Goal: Information Seeking & Learning: Find specific fact

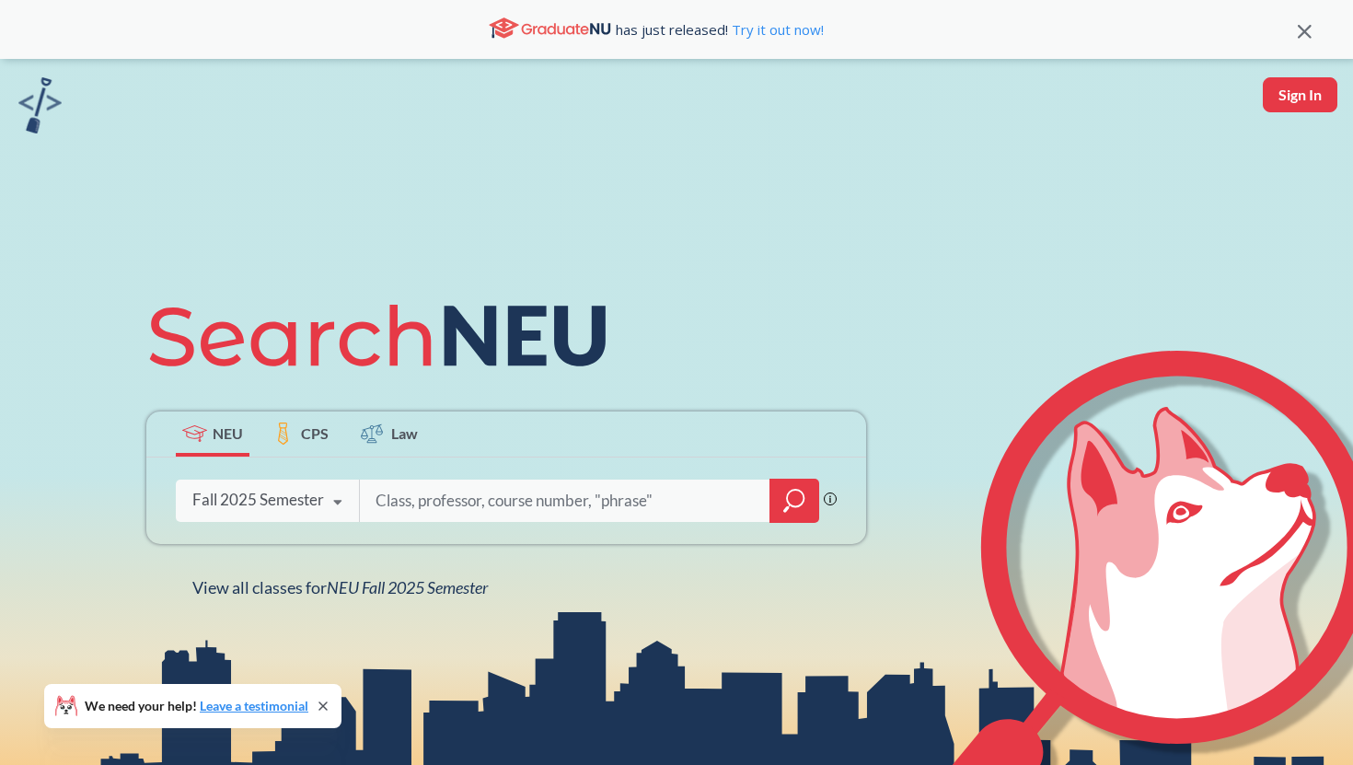
click at [400, 499] on input "search" at bounding box center [565, 500] width 383 height 39
type input "10109"
click at [803, 481] on div at bounding box center [795, 501] width 50 height 44
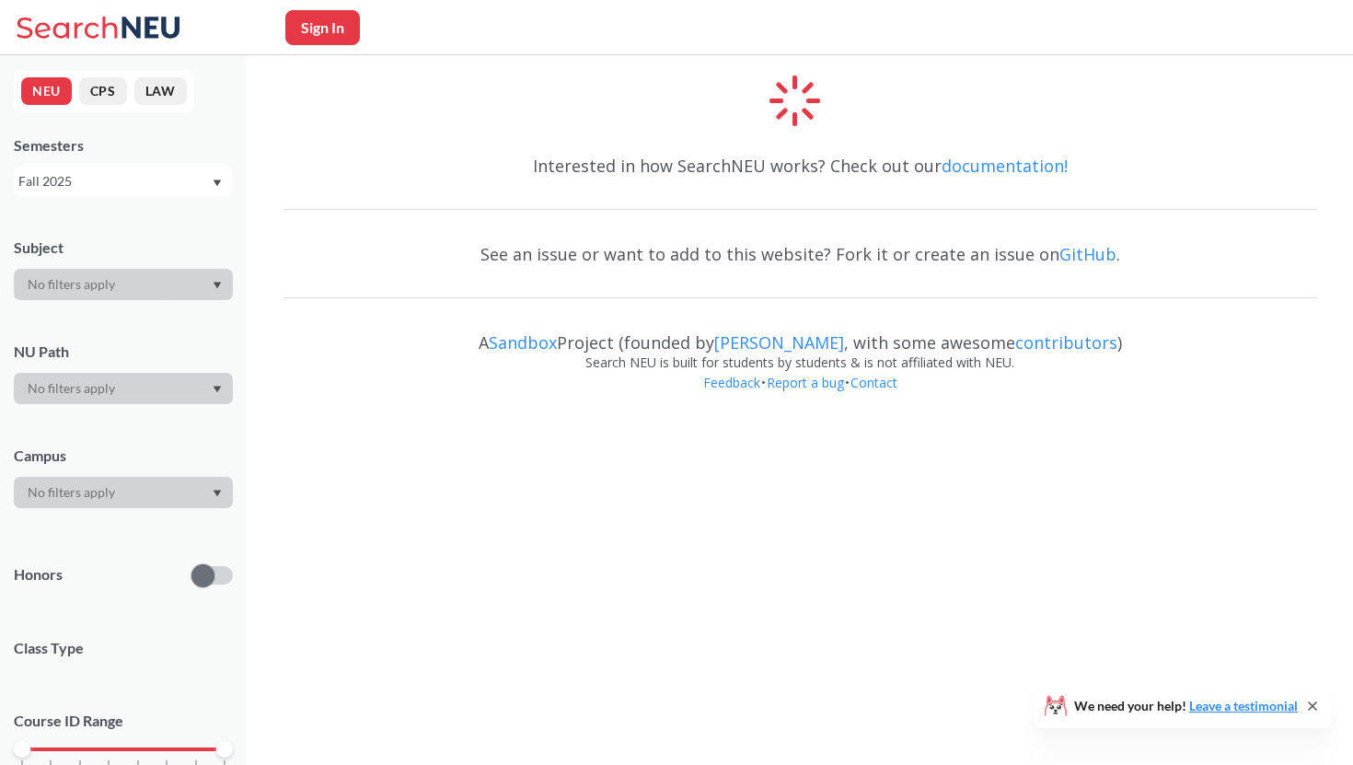
click at [326, 29] on button "Sign In" at bounding box center [322, 27] width 75 height 35
select select "US"
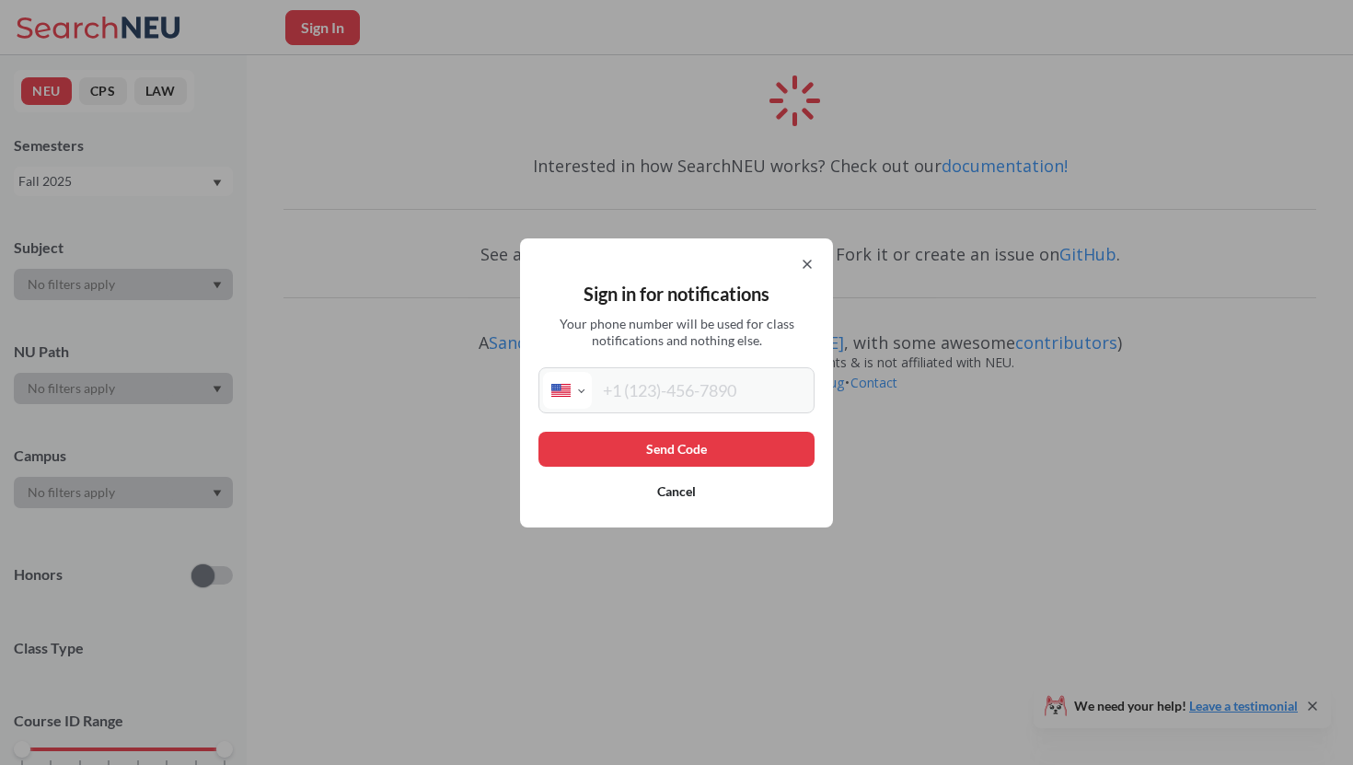
click at [643, 390] on input "tel" at bounding box center [701, 390] width 218 height 37
type input "[PHONE_NUMBER]"
click at [715, 446] on button "Send Code" at bounding box center [677, 449] width 276 height 35
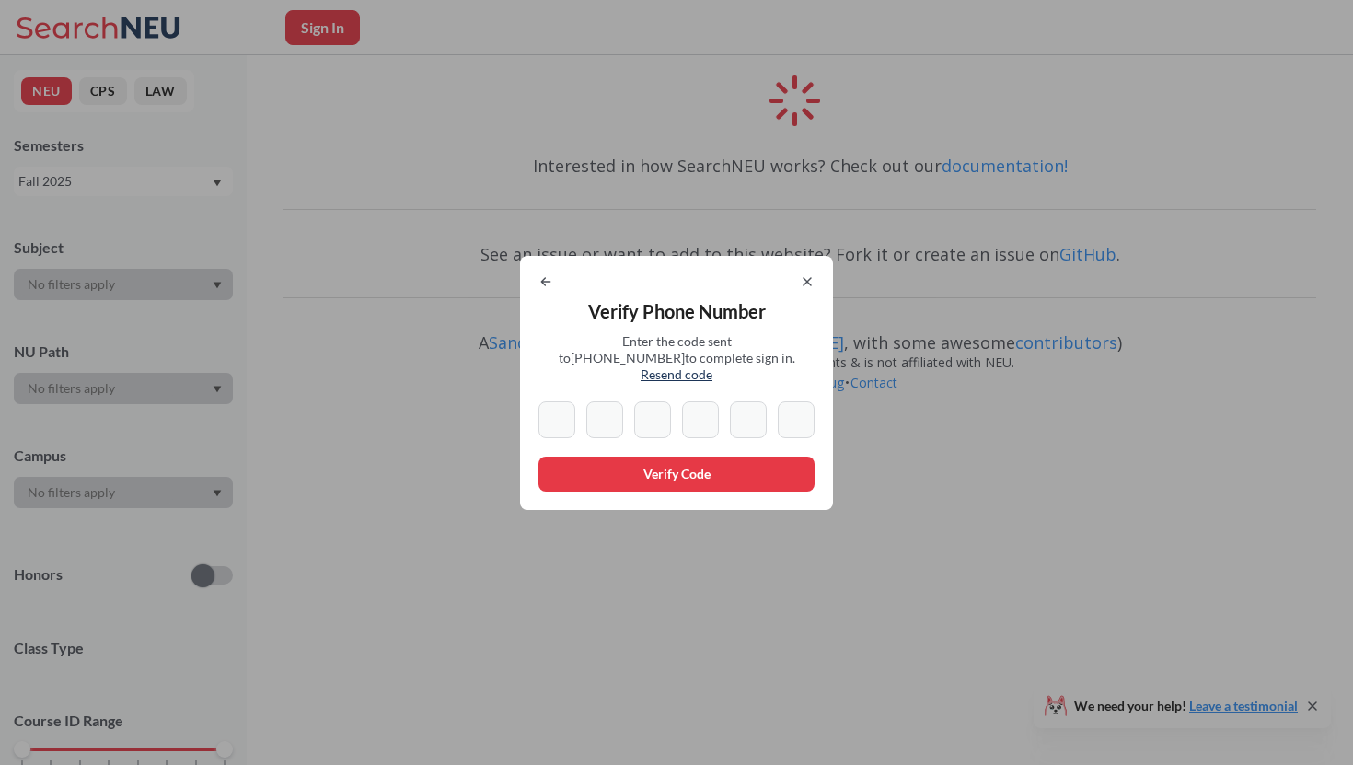
type input "8"
type input "7"
type input "6"
type input "2"
type input "6"
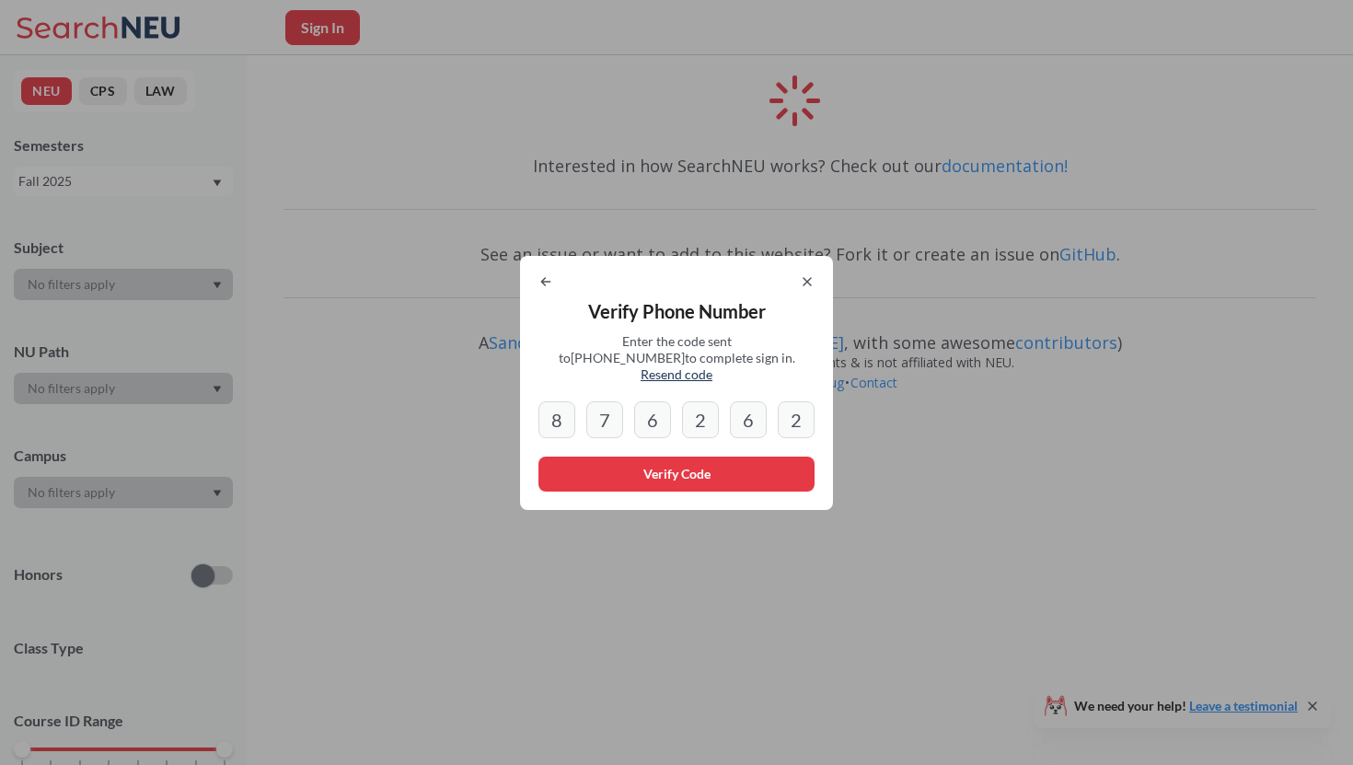
type input "2"
click at [709, 471] on button "Verify Code" at bounding box center [677, 474] width 276 height 35
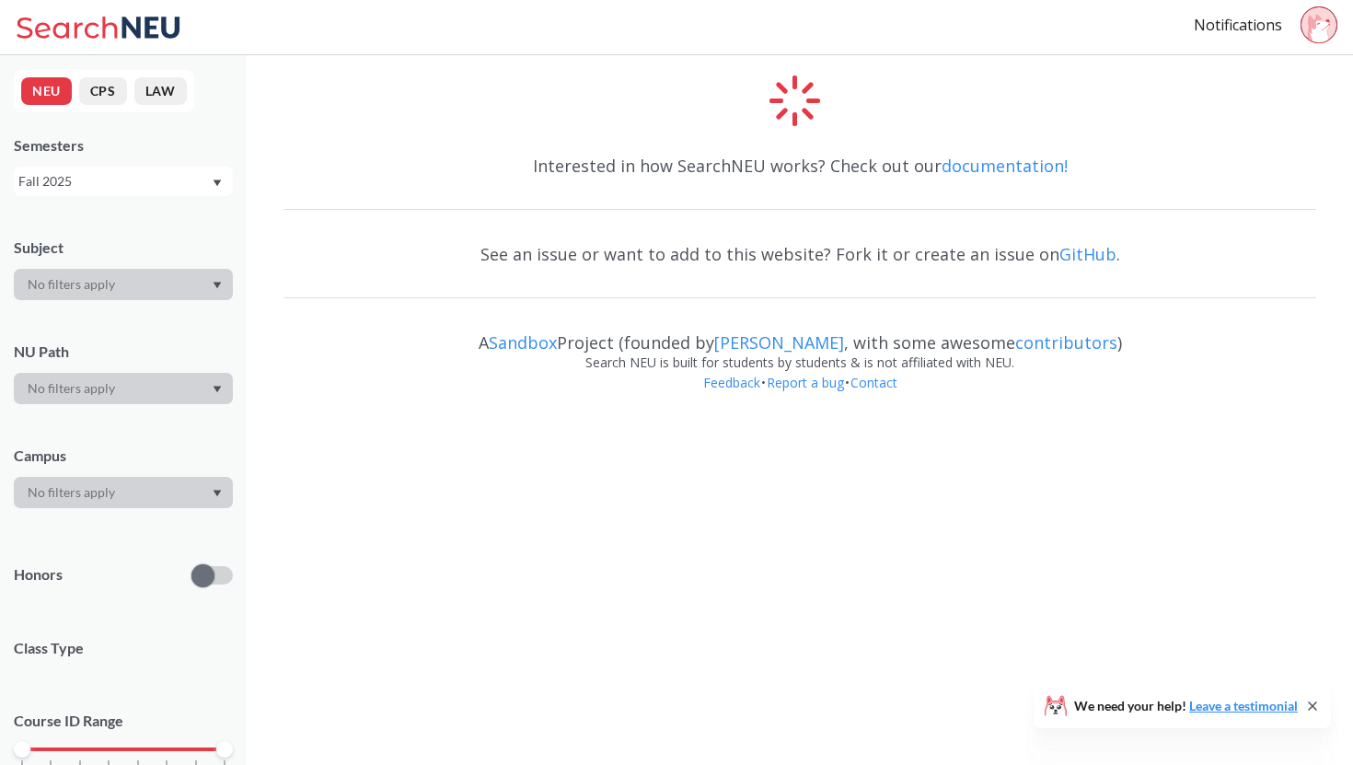
click at [38, 28] on icon at bounding box center [101, 27] width 171 height 37
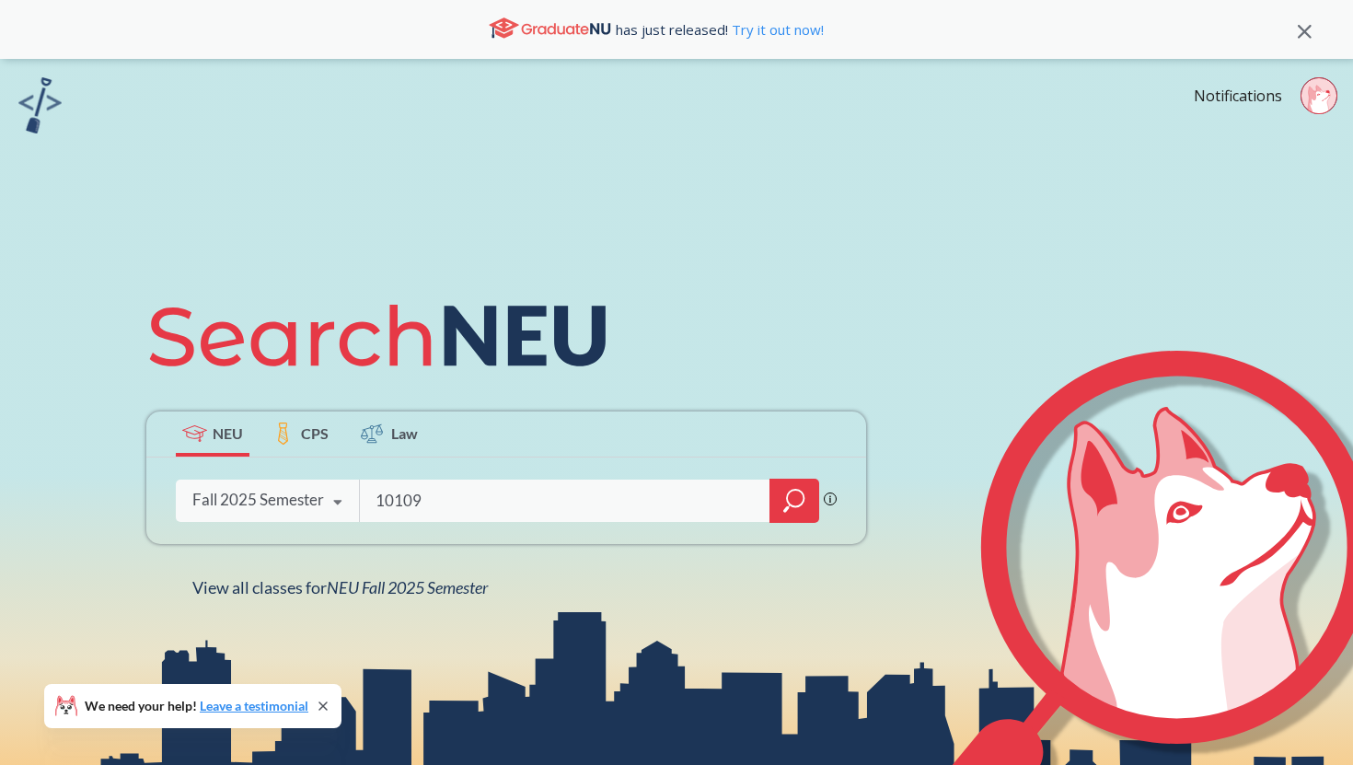
type input "10109"
click at [794, 493] on icon "magnifying glass" at bounding box center [794, 501] width 22 height 26
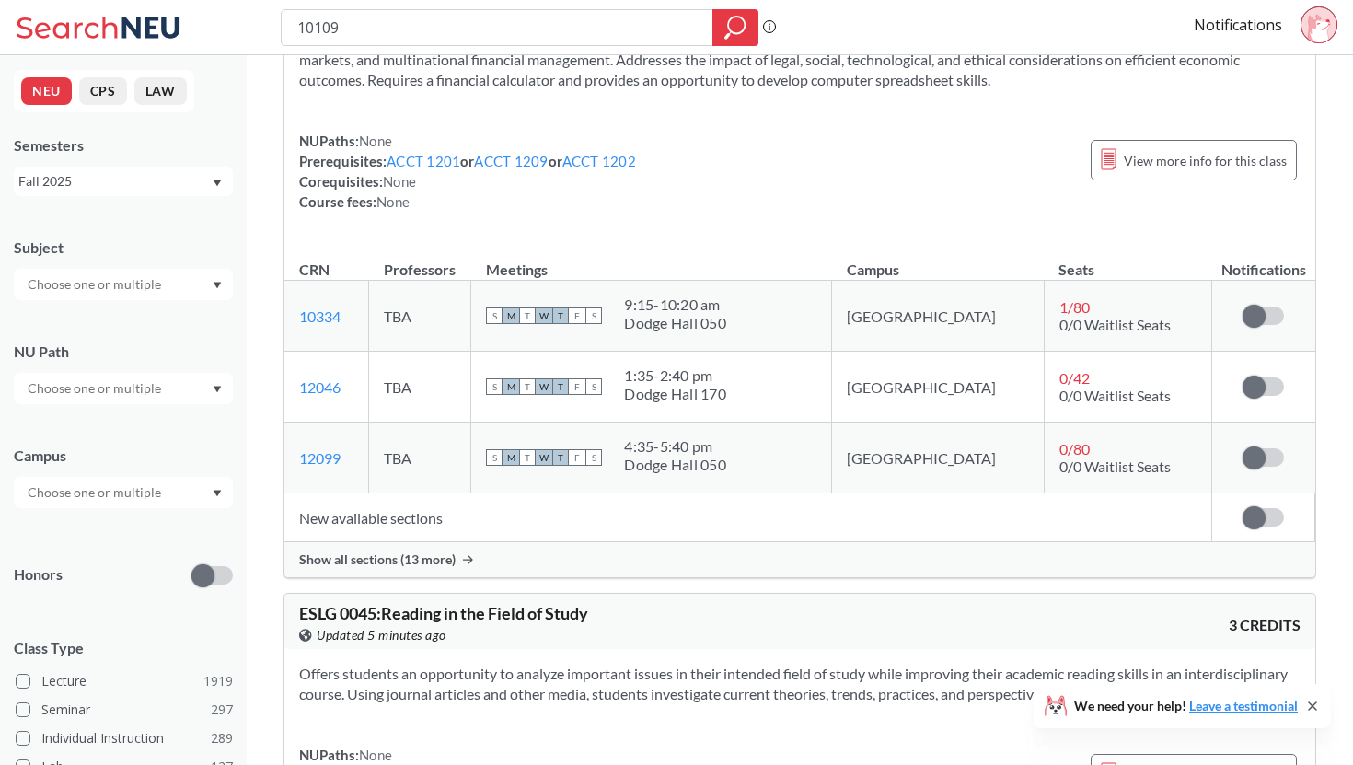
scroll to position [163, 0]
click at [428, 555] on span "Show all sections (13 more)" at bounding box center [377, 558] width 156 height 17
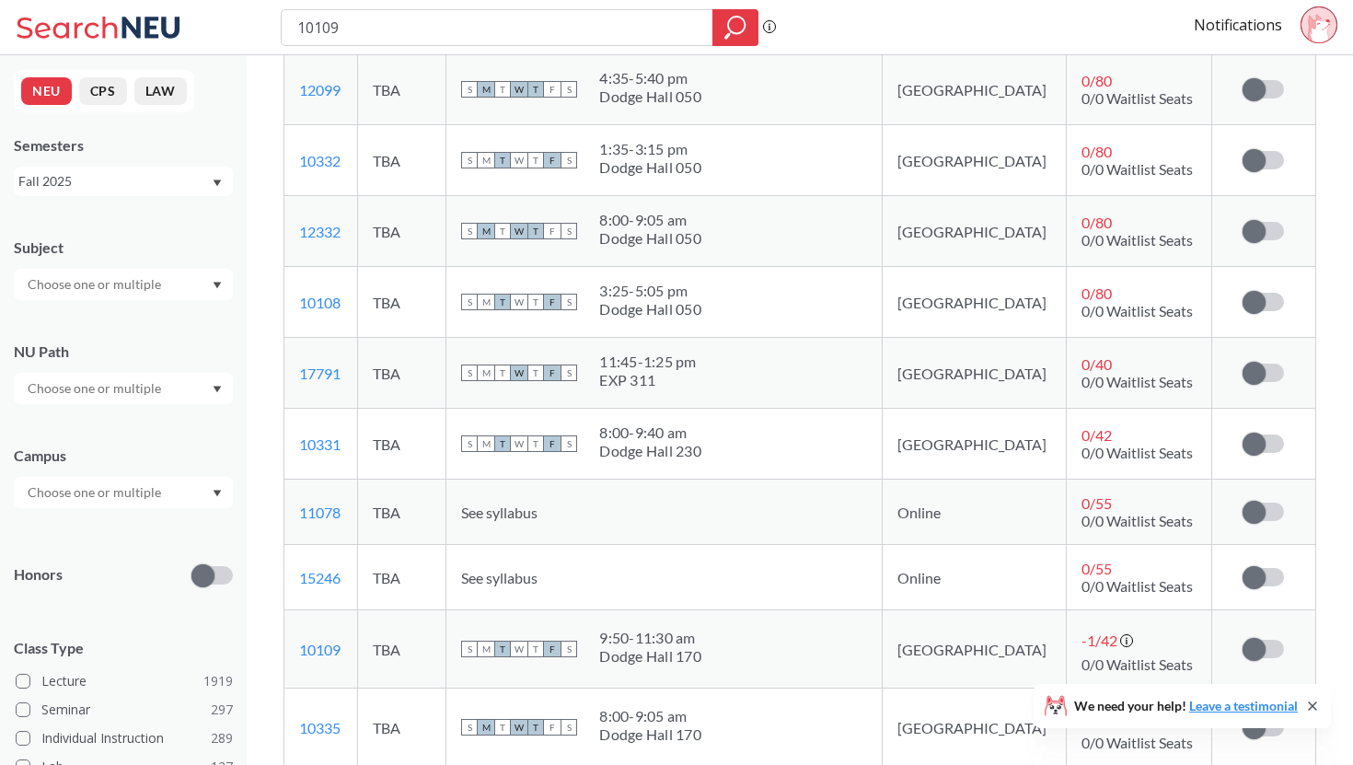
scroll to position [535, 0]
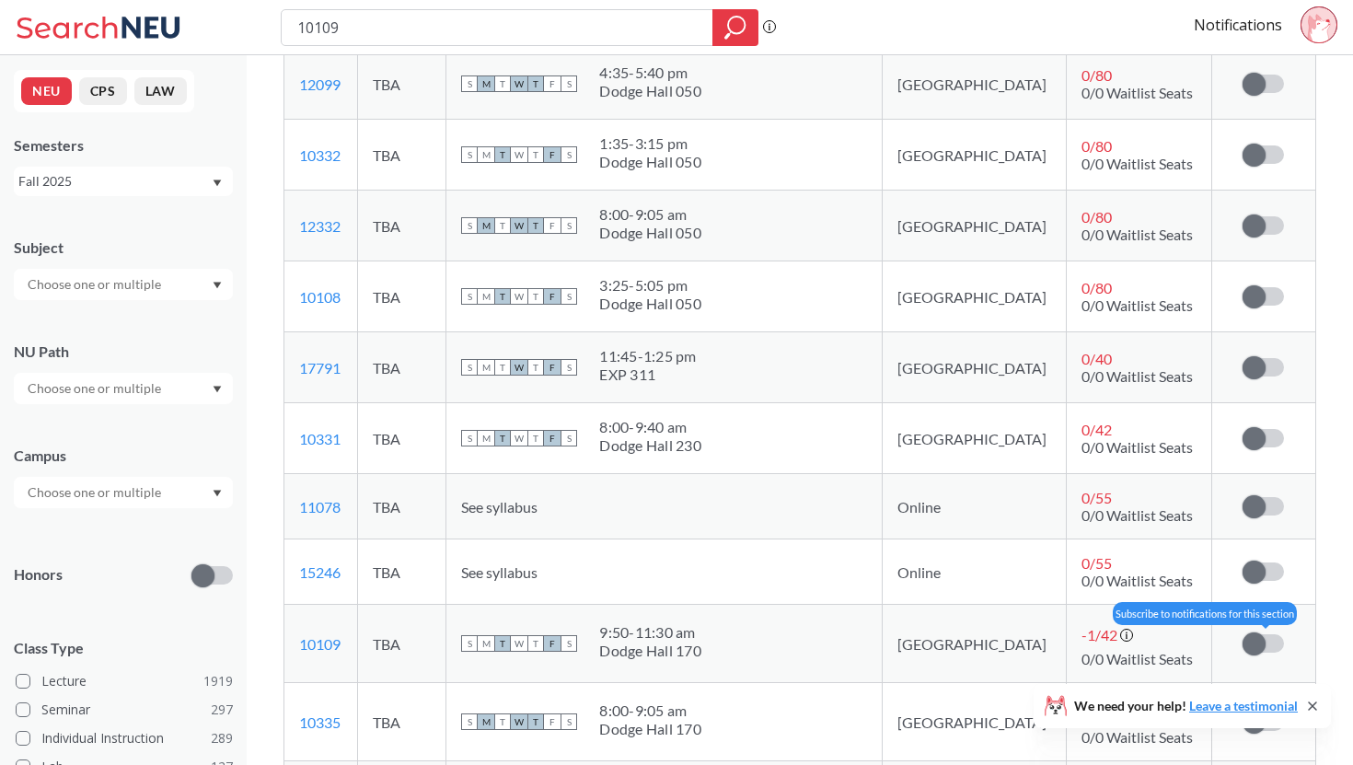
click at [1251, 643] on span at bounding box center [1254, 643] width 23 height 23
click at [1243, 634] on input "checkbox" at bounding box center [1243, 634] width 0 height 0
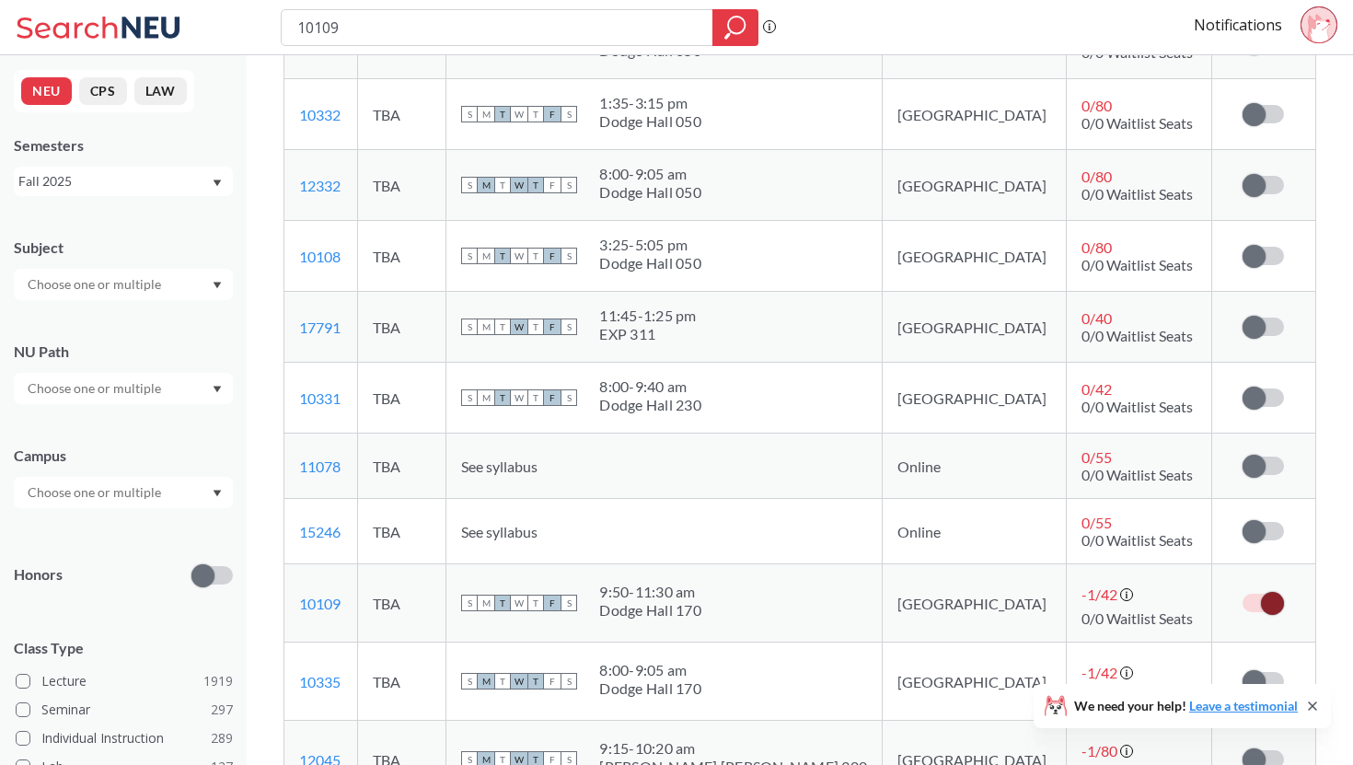
scroll to position [585, 0]
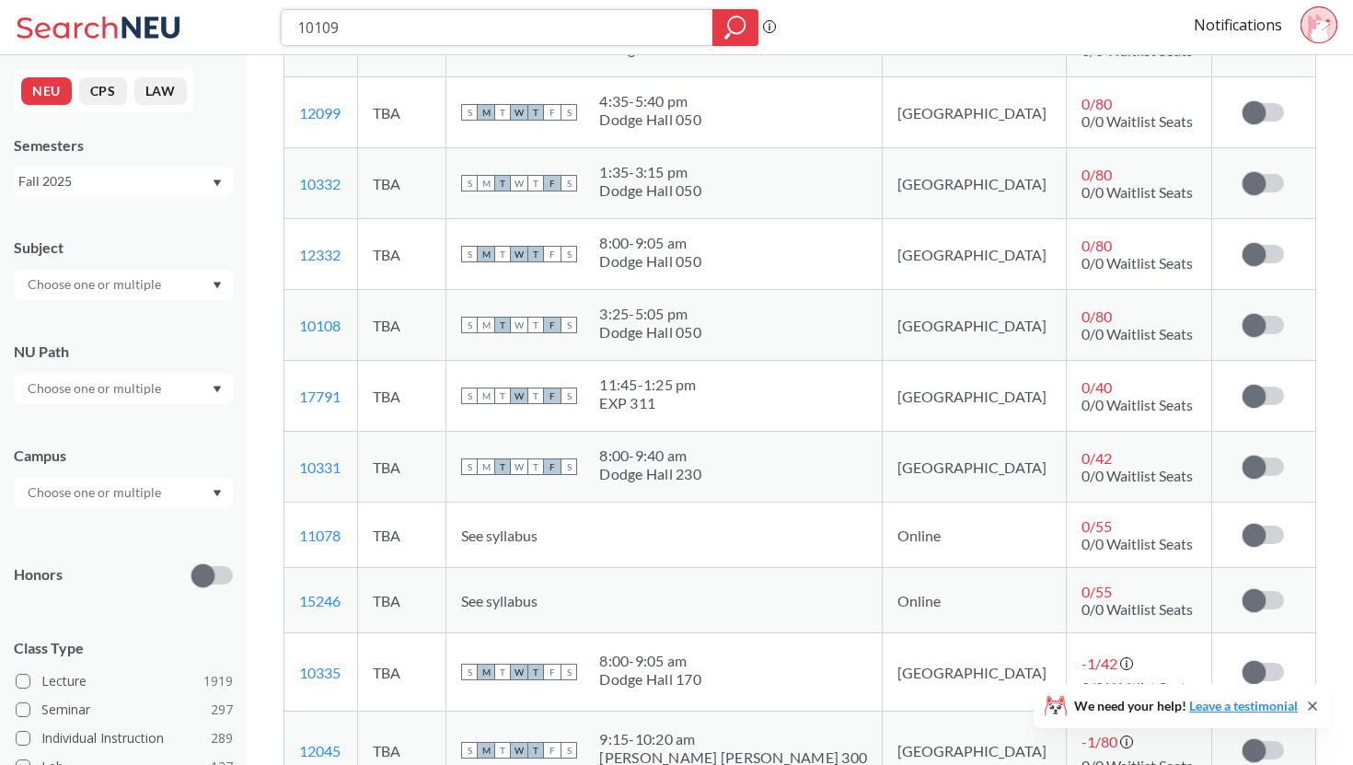
click at [615, 36] on input "10109" at bounding box center [498, 27] width 404 height 31
type input "17791"
click at [745, 31] on icon "magnifying glass" at bounding box center [735, 28] width 22 height 26
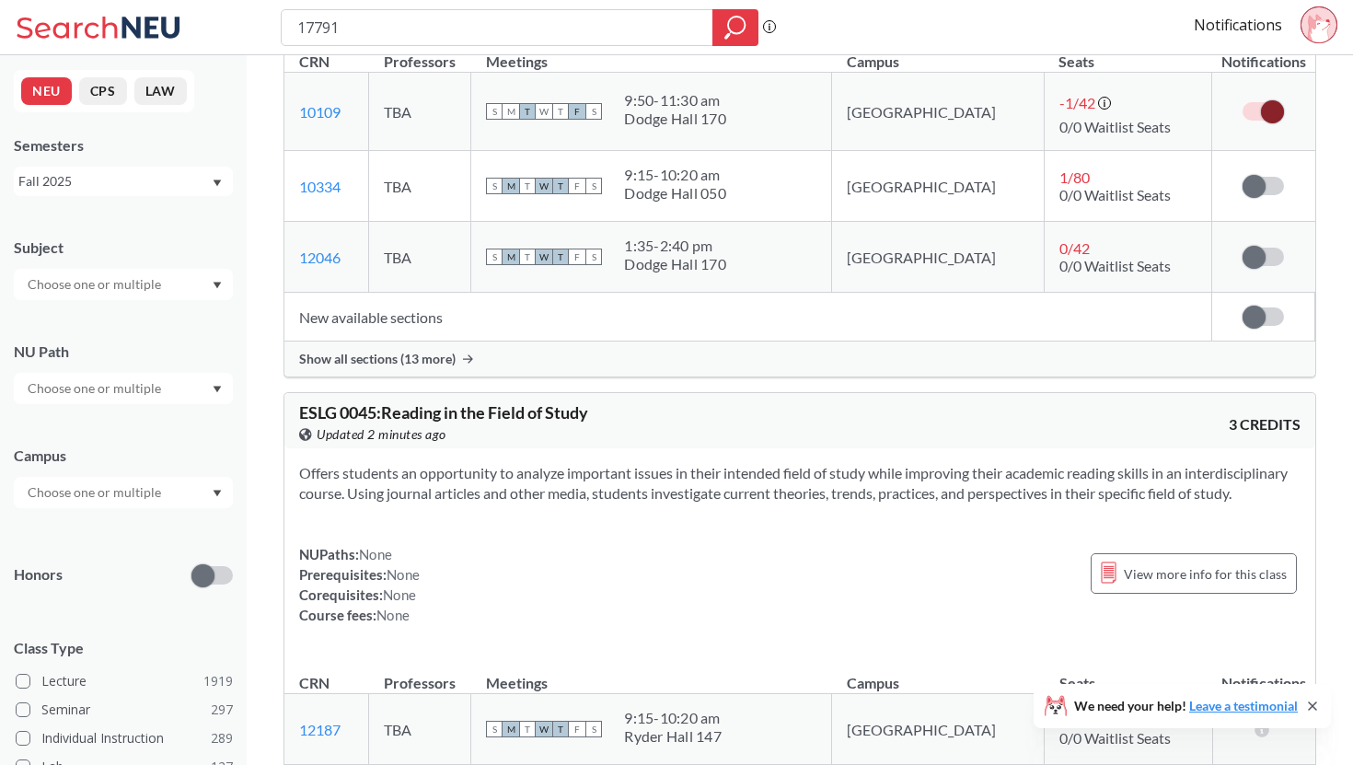
scroll to position [315, 0]
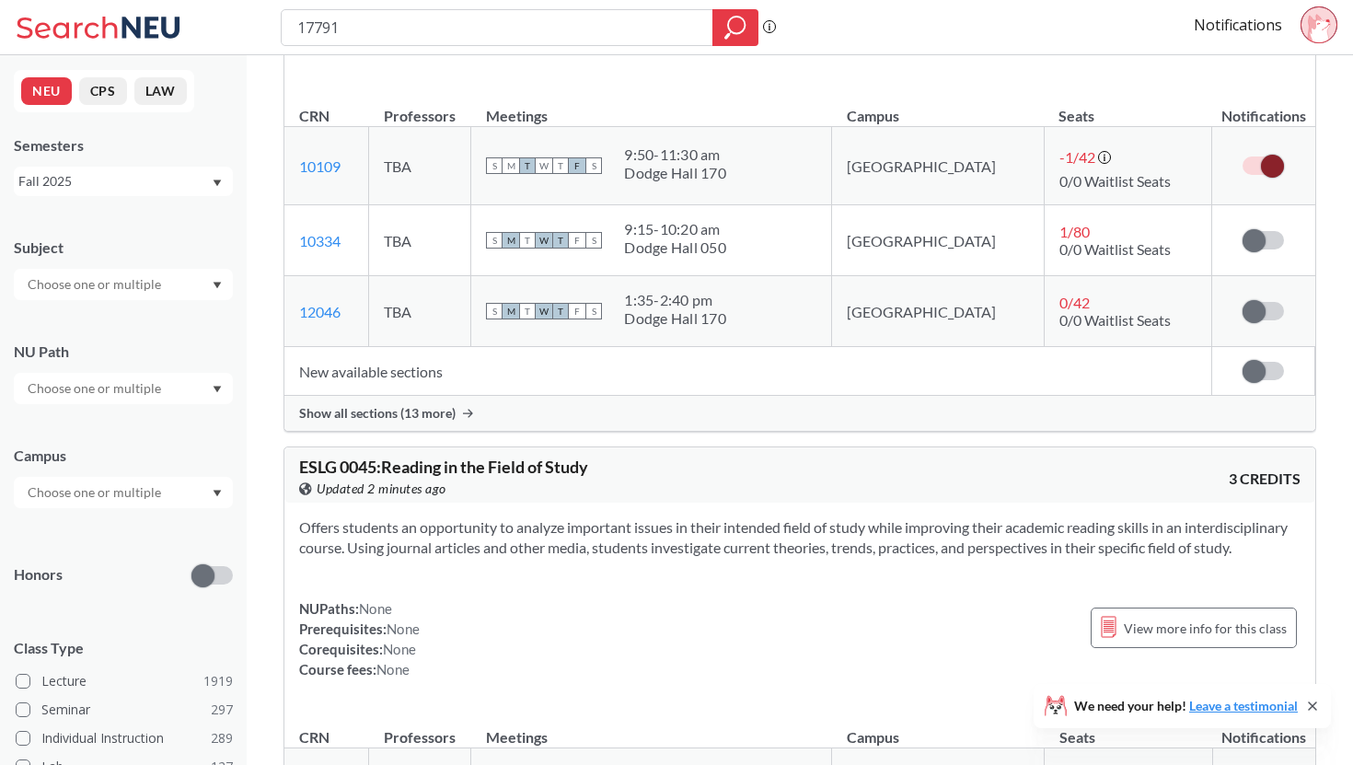
click at [440, 411] on span "Show all sections (13 more)" at bounding box center [377, 413] width 156 height 17
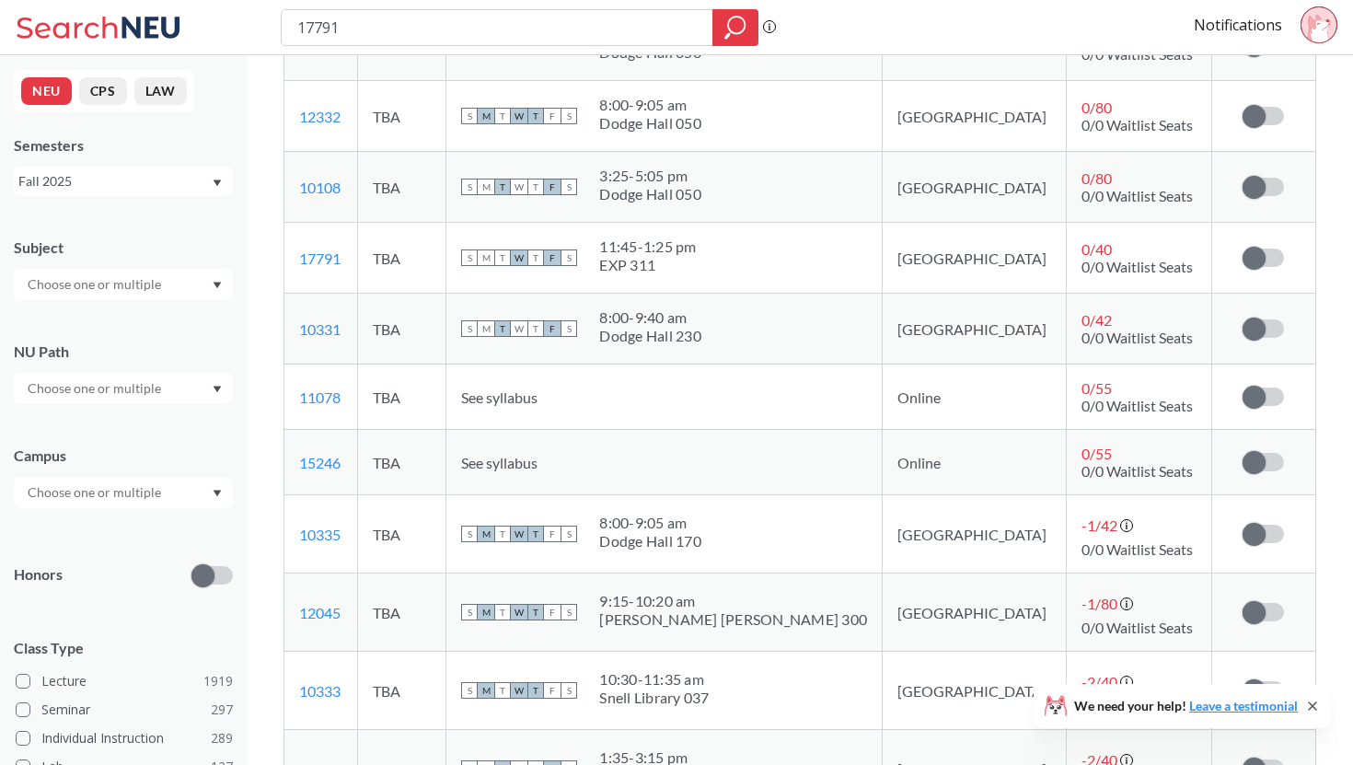
scroll to position [959, 0]
